Goal: Information Seeking & Learning: Learn about a topic

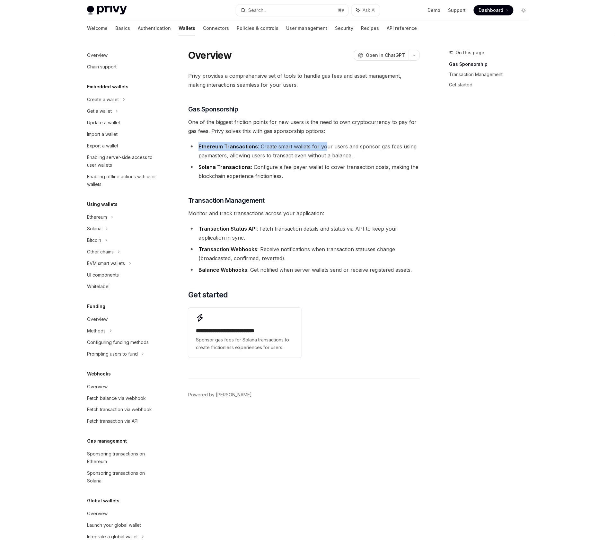
drag, startPoint x: 225, startPoint y: 143, endPoint x: 324, endPoint y: 146, distance: 99.0
click at [324, 146] on div "Privy provides a comprehensive set of tools to handle gas fees and asset manage…" at bounding box center [303, 215] width 231 height 289
click at [325, 162] on li "Solana Transactions : Configure a fee payer wallet to cover transaction costs, …" at bounding box center [303, 171] width 231 height 18
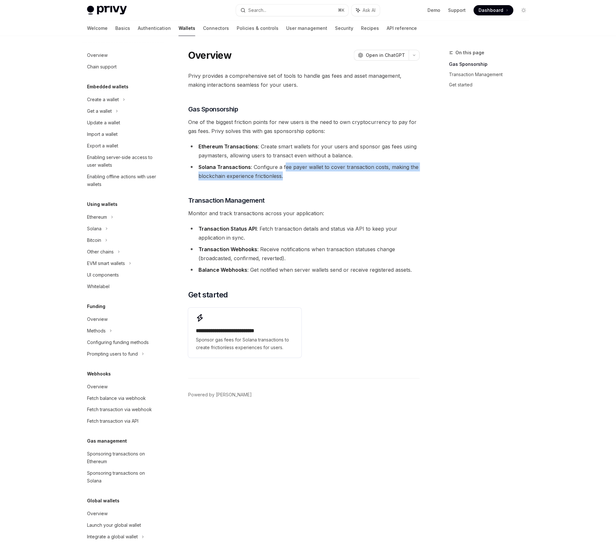
drag, startPoint x: 297, startPoint y: 173, endPoint x: 283, endPoint y: 168, distance: 15.2
click at [283, 168] on li "Solana Transactions : Configure a fee payer wallet to cover transaction costs, …" at bounding box center [303, 171] width 231 height 18
click at [314, 165] on li "Solana Transactions : Configure a fee payer wallet to cover transaction costs, …" at bounding box center [303, 171] width 231 height 18
drag, startPoint x: 308, startPoint y: 164, endPoint x: 335, endPoint y: 165, distance: 26.4
click at [330, 165] on li "Solana Transactions : Configure a fee payer wallet to cover transaction costs, …" at bounding box center [303, 171] width 231 height 18
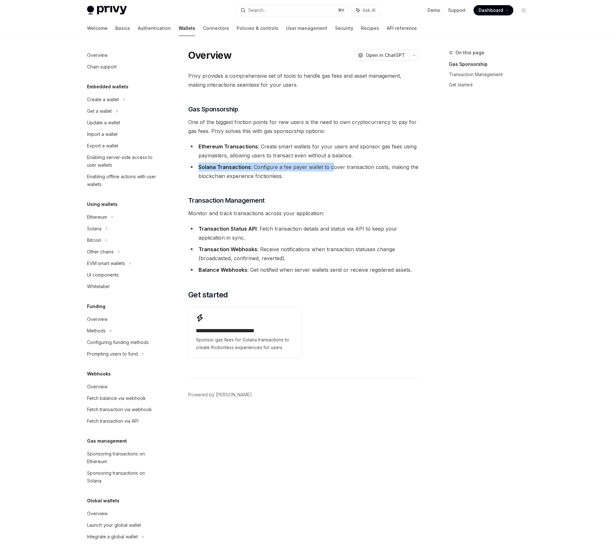
click at [358, 161] on ul "Ethereum Transactions : Create smart wallets for your users and sponsor gas fee…" at bounding box center [303, 161] width 231 height 39
drag, startPoint x: 231, startPoint y: 175, endPoint x: 317, endPoint y: 172, distance: 85.8
click at [317, 172] on li "Solana Transactions : Configure a fee payer wallet to cover transaction costs, …" at bounding box center [303, 171] width 231 height 18
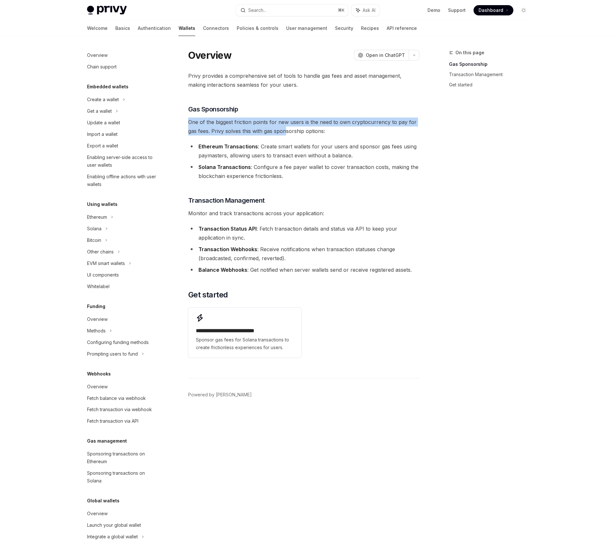
drag, startPoint x: 188, startPoint y: 123, endPoint x: 290, endPoint y: 129, distance: 102.3
click at [289, 129] on div "Overview OpenAI Open in ChatGPT OpenAI Open in ChatGPT Privy provides a compreh…" at bounding box center [243, 298] width 354 height 498
click at [312, 124] on span "One of the biggest friction points for new users is the need to own cryptocurre…" at bounding box center [303, 127] width 231 height 18
drag, startPoint x: 317, startPoint y: 121, endPoint x: 381, endPoint y: 126, distance: 64.1
click at [419, 126] on span "One of the biggest friction points for new users is the need to own cryptocurre…" at bounding box center [303, 127] width 231 height 18
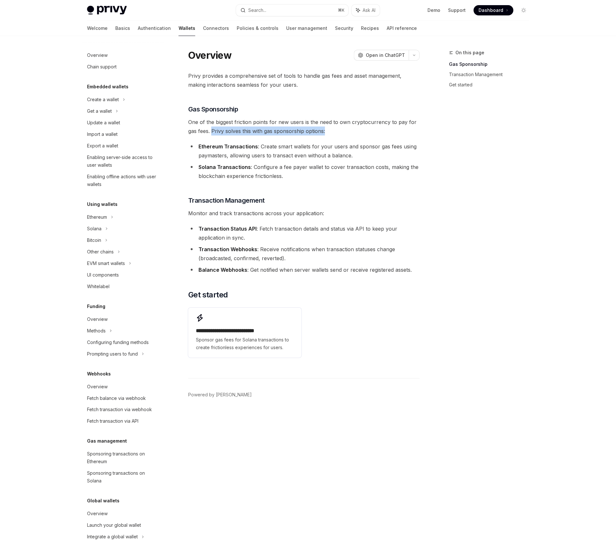
drag, startPoint x: 230, startPoint y: 128, endPoint x: 314, endPoint y: 135, distance: 85.1
click at [314, 135] on div "Privy provides a comprehensive set of tools to handle gas fees and asset manage…" at bounding box center [303, 215] width 231 height 289
